Goal: Task Accomplishment & Management: Manage account settings

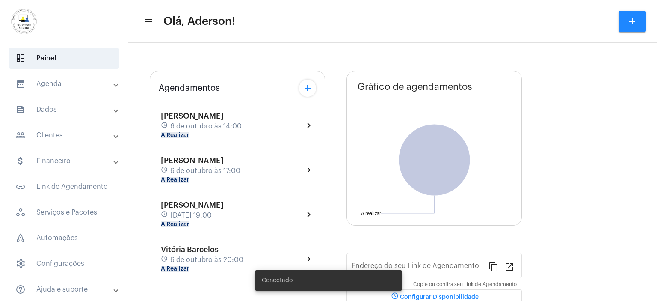
type input "[URL][DOMAIN_NAME]"
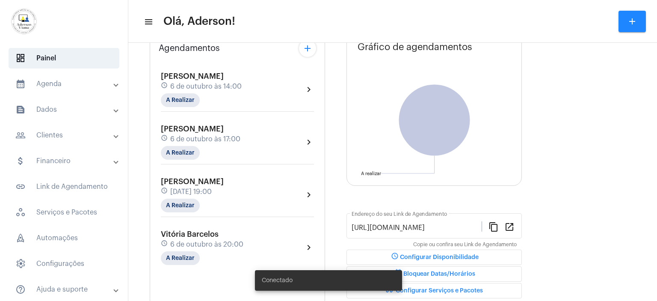
scroll to position [86, 0]
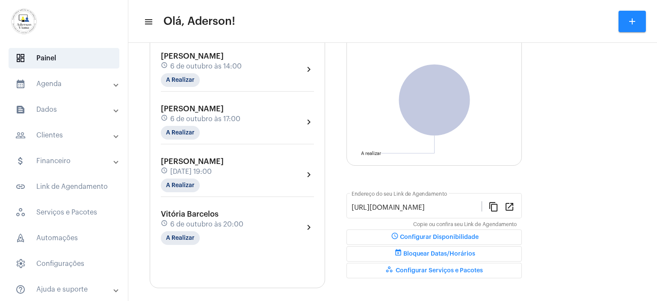
click at [61, 133] on mat-panel-title "people_outline Clientes" at bounding box center [64, 135] width 99 height 10
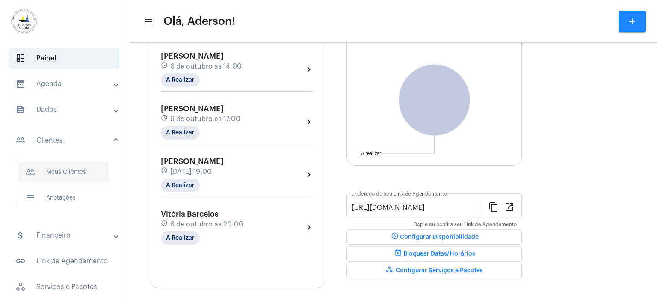
click at [71, 170] on span "people_outline Meus Clientes" at bounding box center [63, 172] width 90 height 21
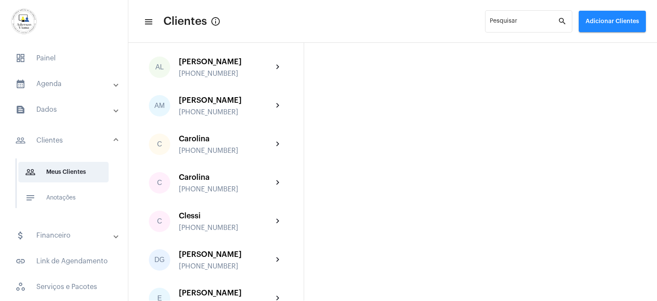
scroll to position [128, 0]
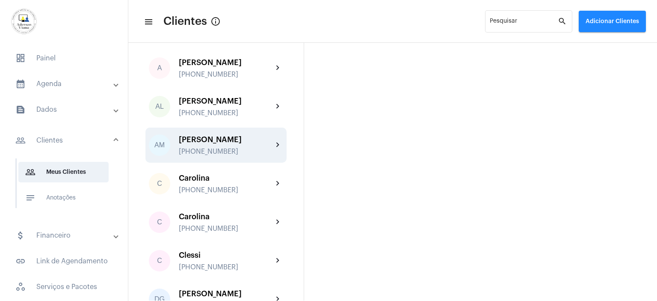
click at [205, 140] on div "[PERSON_NAME]" at bounding box center [226, 139] width 94 height 9
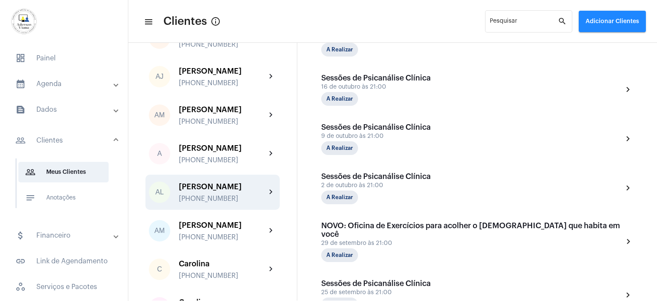
scroll to position [86, 0]
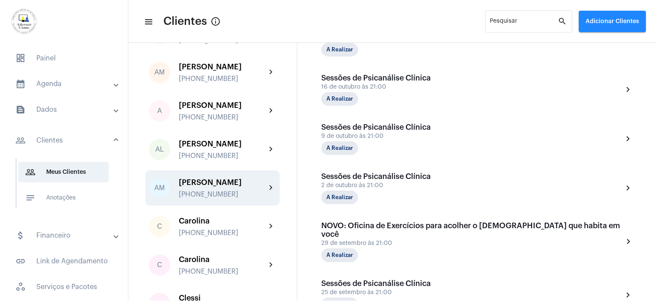
click at [216, 193] on div "[PHONE_NUMBER]" at bounding box center [222, 194] width 87 height 8
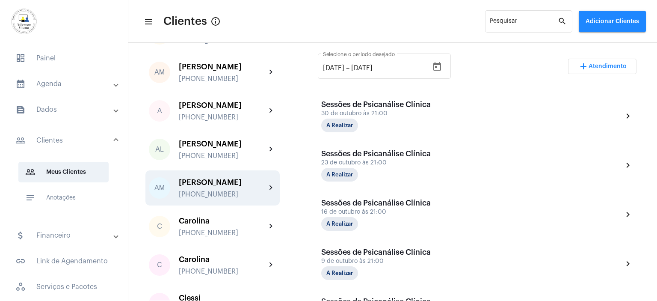
scroll to position [128, 0]
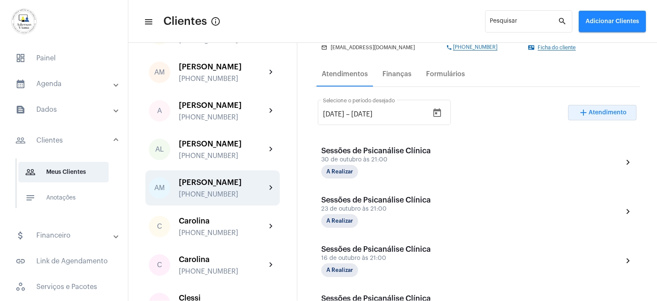
click at [606, 116] on button "add Atendimento" at bounding box center [602, 112] width 68 height 15
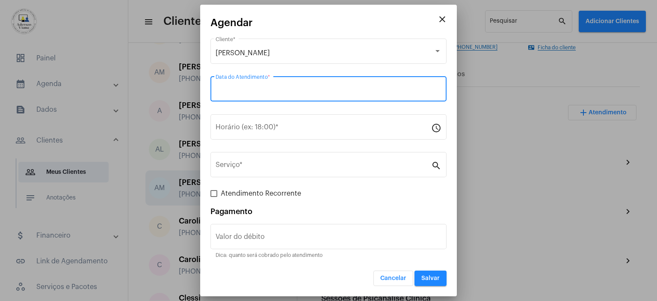
click at [223, 90] on input "Data do Atendimento *" at bounding box center [329, 91] width 226 height 8
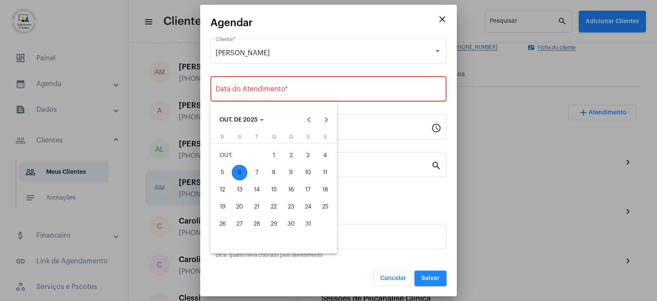
click at [240, 173] on div "6" at bounding box center [239, 172] width 15 height 15
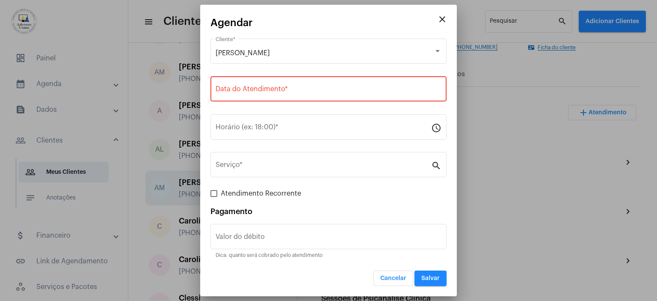
type input "[DATE]"
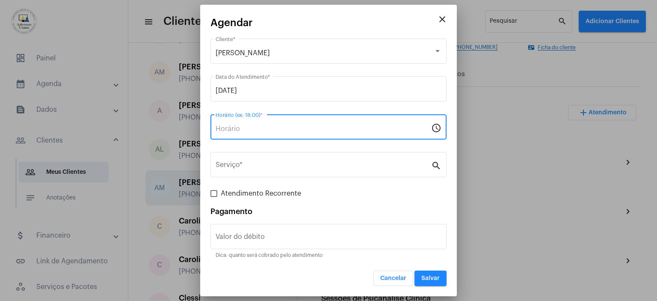
click at [234, 125] on input "Horário (ex: 18:00) *" at bounding box center [324, 129] width 216 height 8
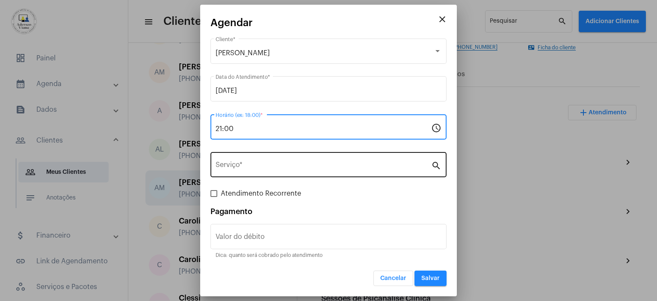
type input "21:00"
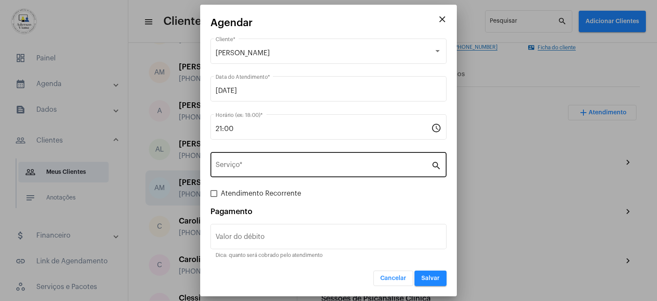
click at [434, 166] on mat-icon "search" at bounding box center [436, 165] width 10 height 10
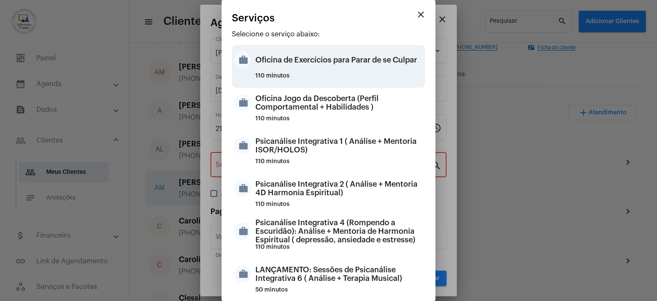
click at [335, 66] on div "Oficina de Exercícios para Parar de se Culpar" at bounding box center [339, 60] width 168 height 26
type input "Oficina de Exercícios para Parar de se Culpar"
type input "R$ 120"
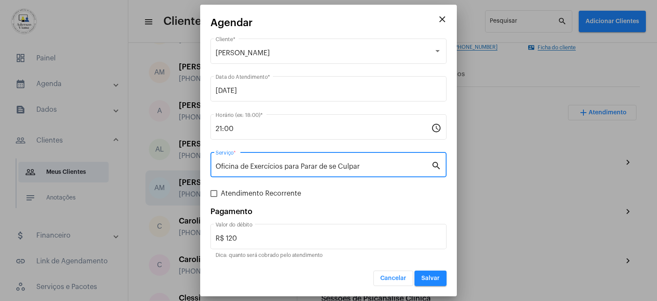
click at [437, 164] on mat-icon "search" at bounding box center [436, 165] width 10 height 10
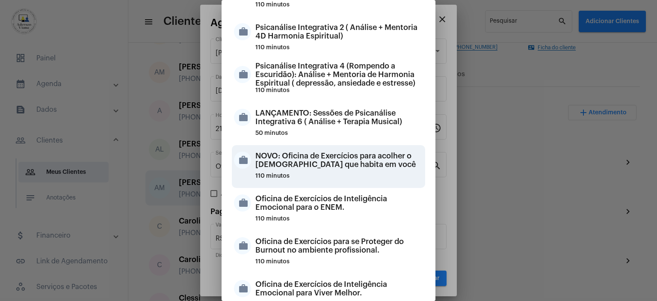
scroll to position [171, 0]
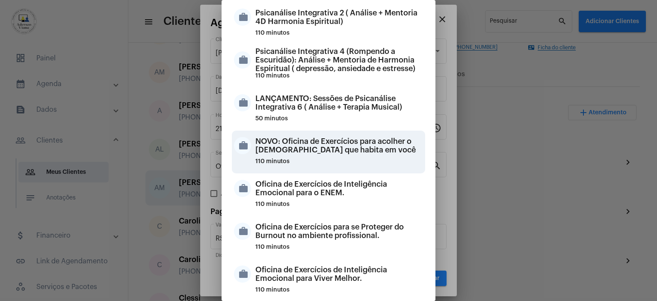
click at [351, 148] on div "NOVO: Oficina de Exercícios para acolher o [DEMOGRAPHIC_DATA] que habita em você" at bounding box center [339, 146] width 168 height 26
type input "NOVO: Oficina de Exercícios para acolher o [DEMOGRAPHIC_DATA] que habita em você"
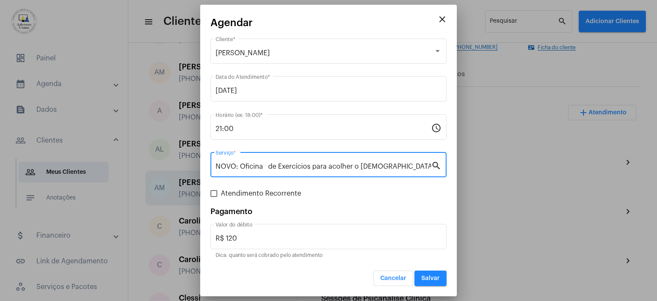
click at [213, 195] on span at bounding box center [213, 193] width 7 height 7
click at [213, 197] on input "Atendimento Recorrente" at bounding box center [213, 197] width 0 height 0
checkbox input "true"
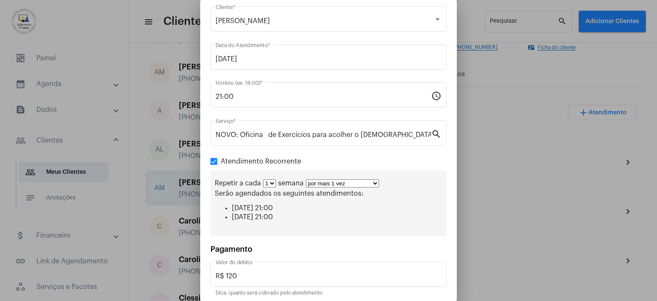
scroll to position [59, 0]
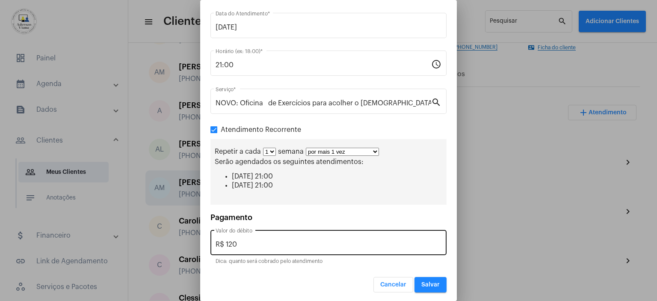
click at [238, 246] on input "R$ 120" at bounding box center [329, 244] width 226 height 8
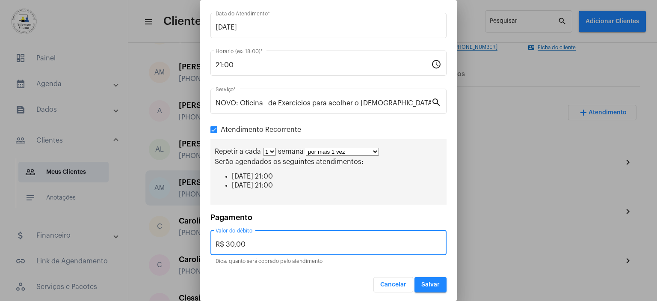
type input "R$ 30,00"
click at [421, 282] on span "Salvar" at bounding box center [430, 285] width 18 height 6
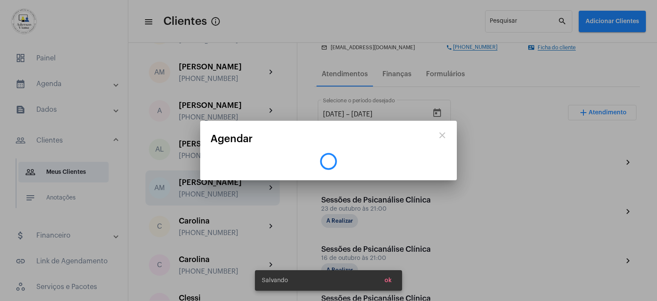
scroll to position [0, 0]
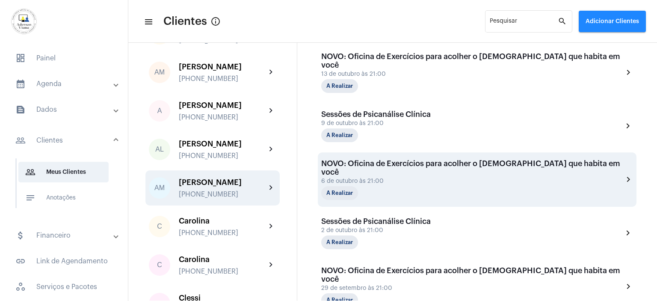
scroll to position [385, 0]
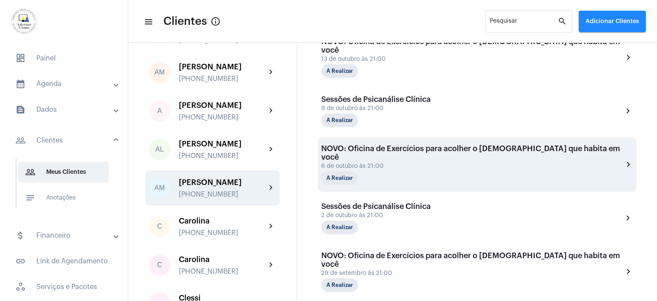
click at [383, 152] on div "NOVO: Oficina de Exercícios para acolher o Divino que habita em você [DATE] 21:…" at bounding box center [472, 164] width 302 height 41
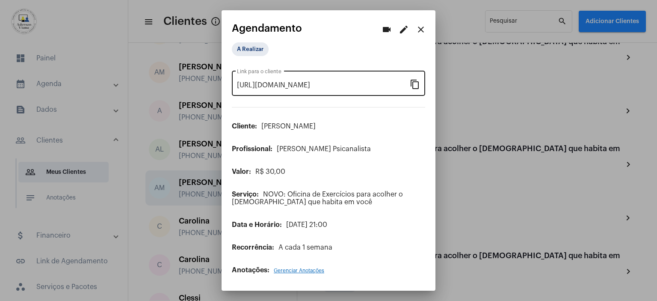
click at [416, 85] on mat-icon "content_copy" at bounding box center [415, 84] width 10 height 10
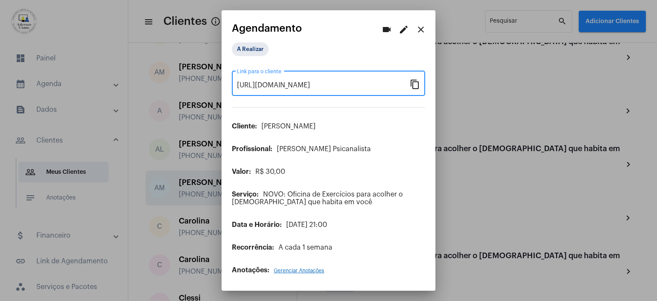
click at [414, 84] on mat-icon "content_copy" at bounding box center [415, 84] width 10 height 10
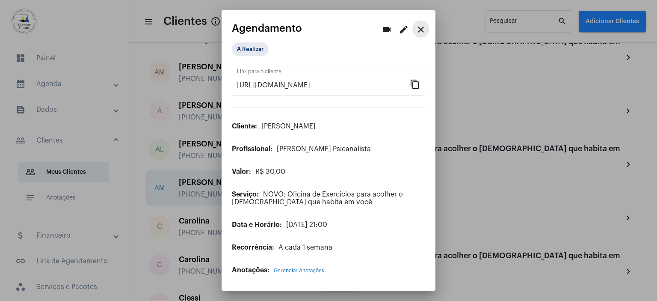
click at [424, 33] on mat-icon "close" at bounding box center [421, 29] width 10 height 10
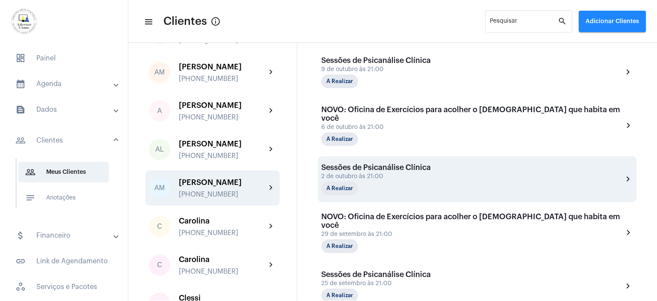
scroll to position [471, 0]
